Goal: Information Seeking & Learning: Learn about a topic

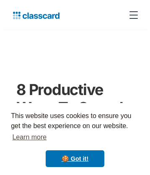
scroll to position [2957, 0]
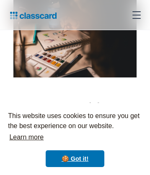
click at [26, 137] on link "Learn more" at bounding box center [26, 137] width 37 height 13
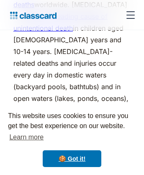
scroll to position [9622, 0]
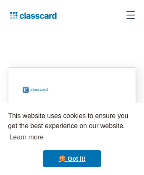
scroll to position [1148, 0]
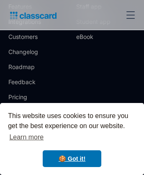
click at [31, 18] on link "Integrations" at bounding box center [30, 22] width 45 height 8
